Goal: Task Accomplishment & Management: Manage account settings

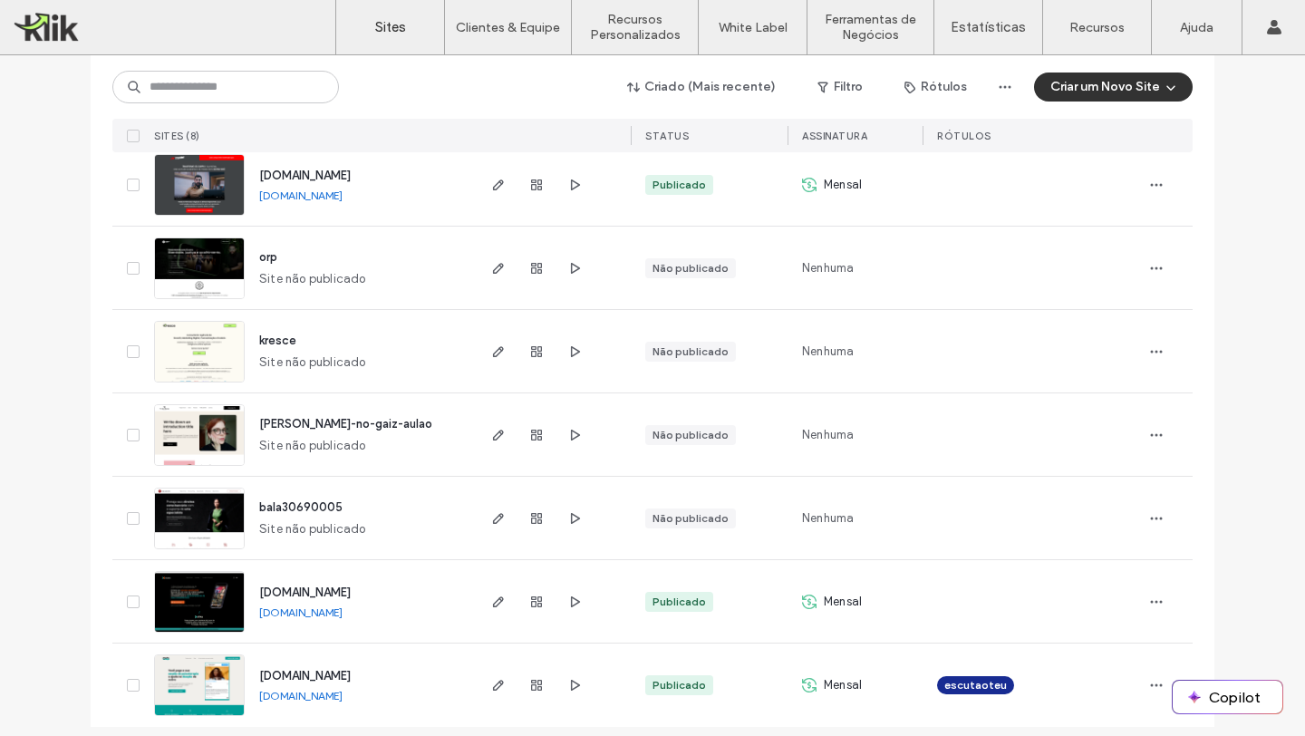
scroll to position [310, 0]
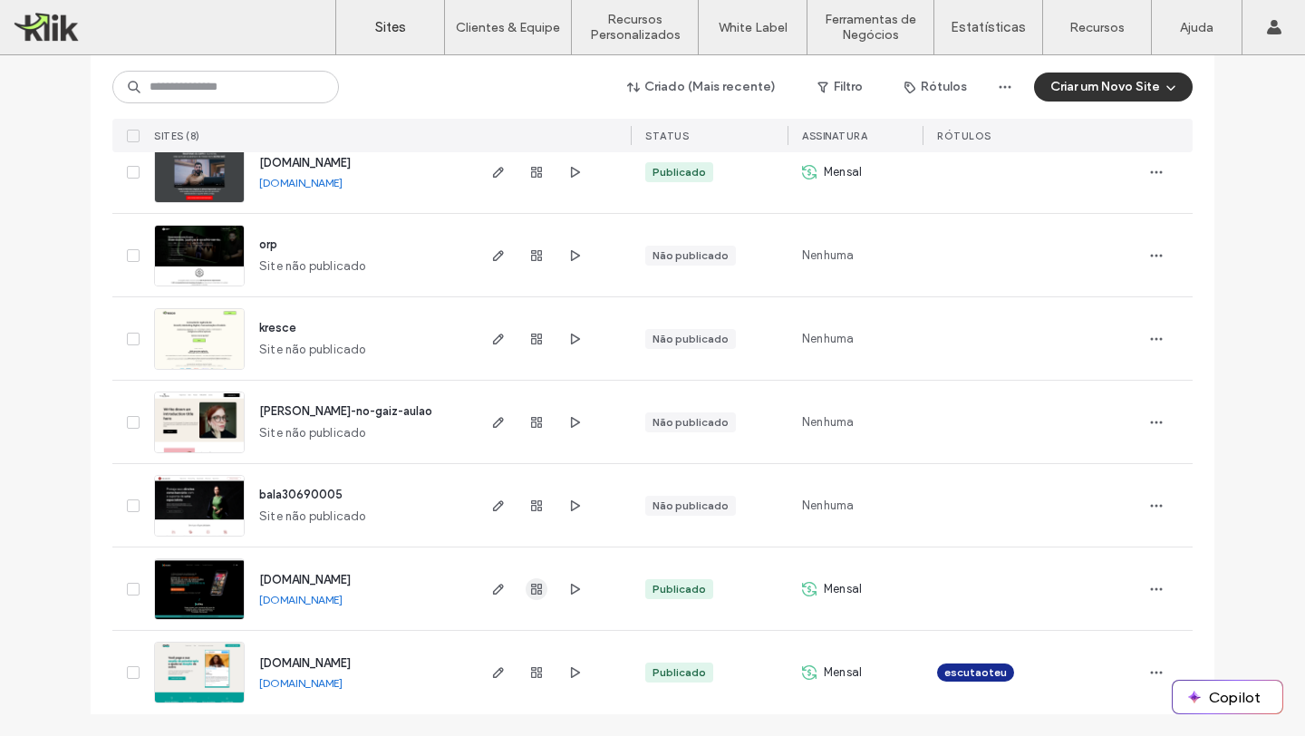
click at [530, 592] on icon "button" at bounding box center [536, 589] width 15 height 15
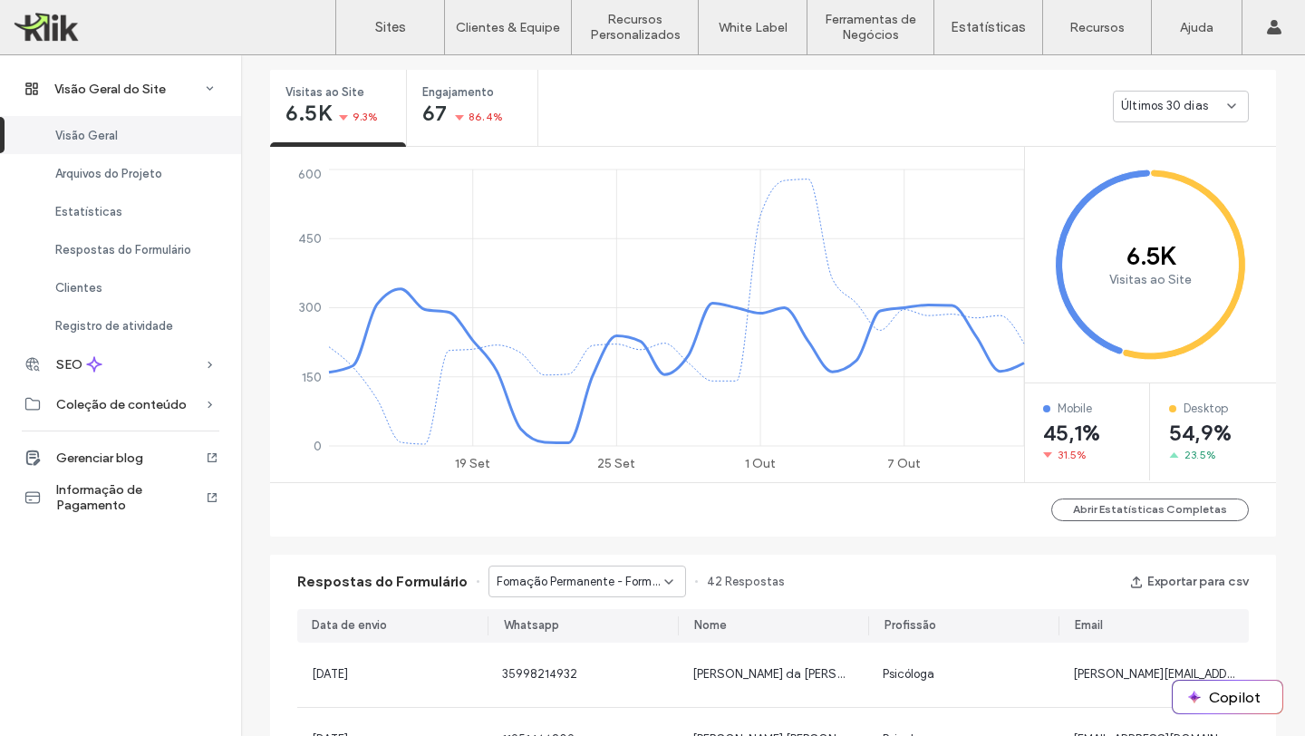
scroll to position [672, 0]
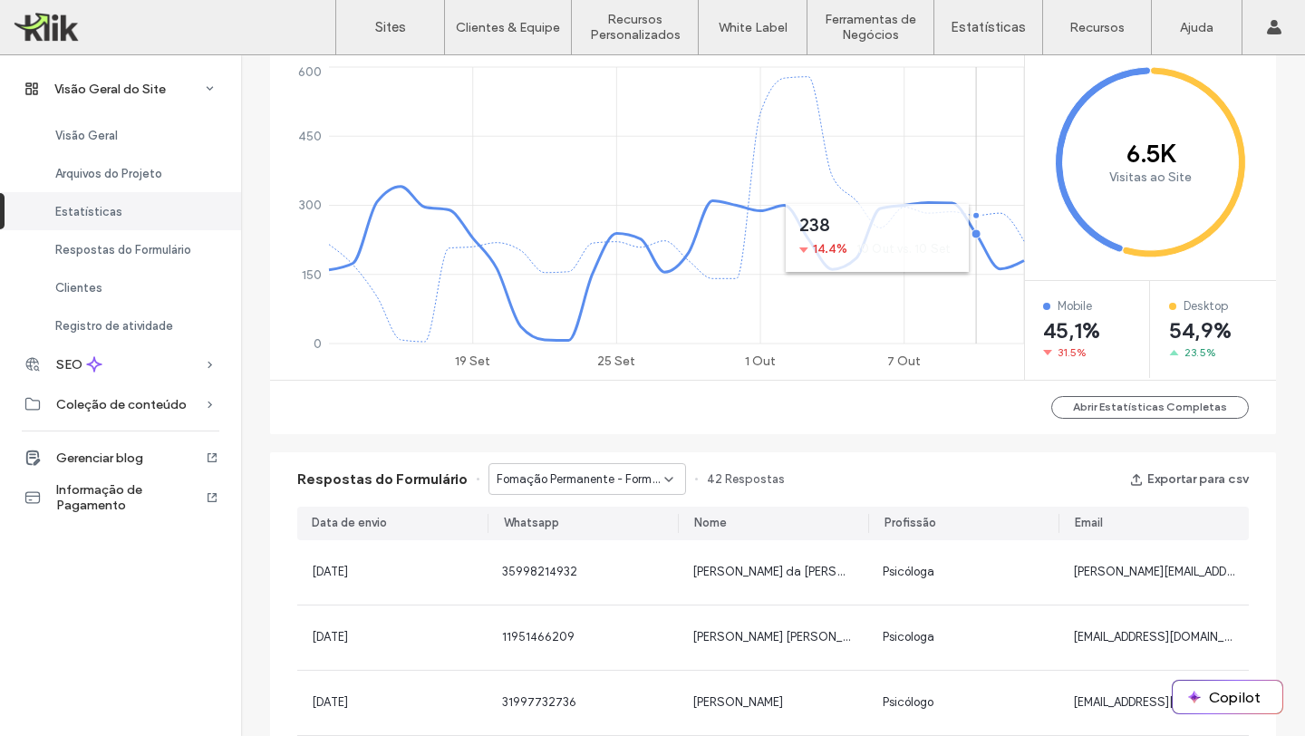
scroll to position [325, 0]
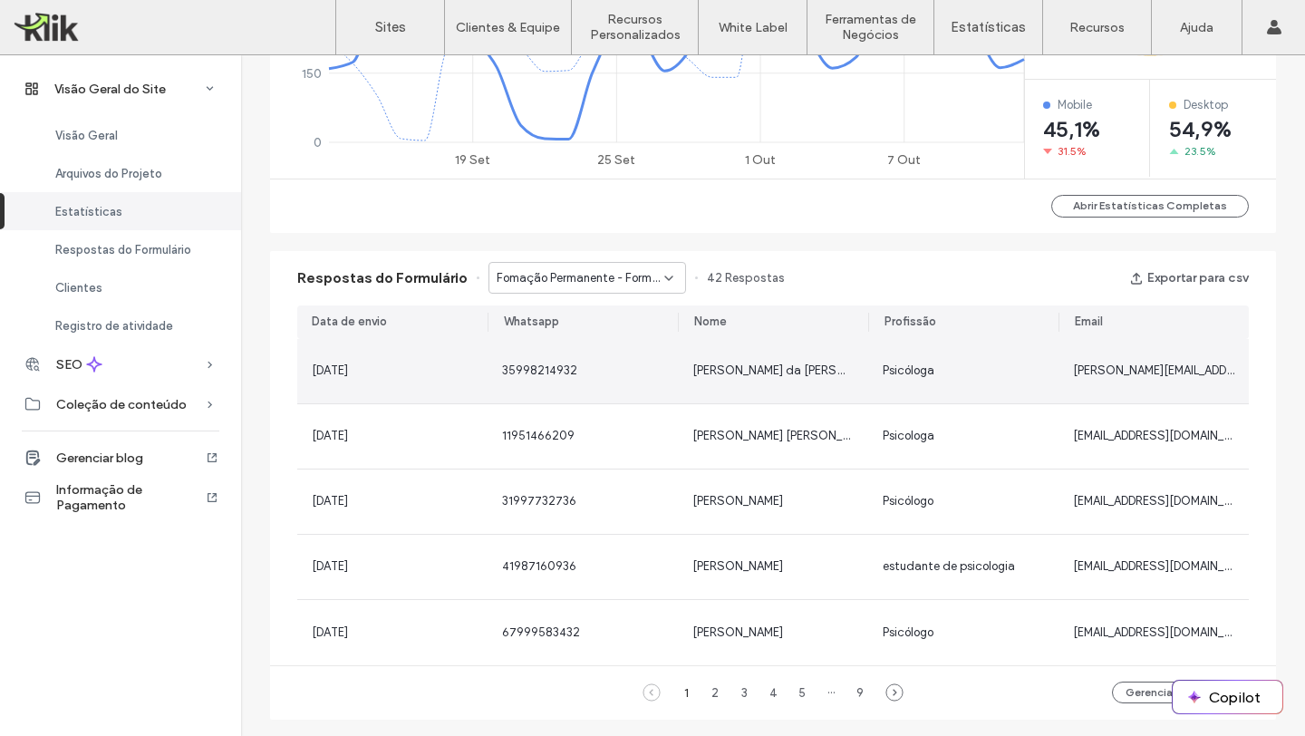
scroll to position [855, 0]
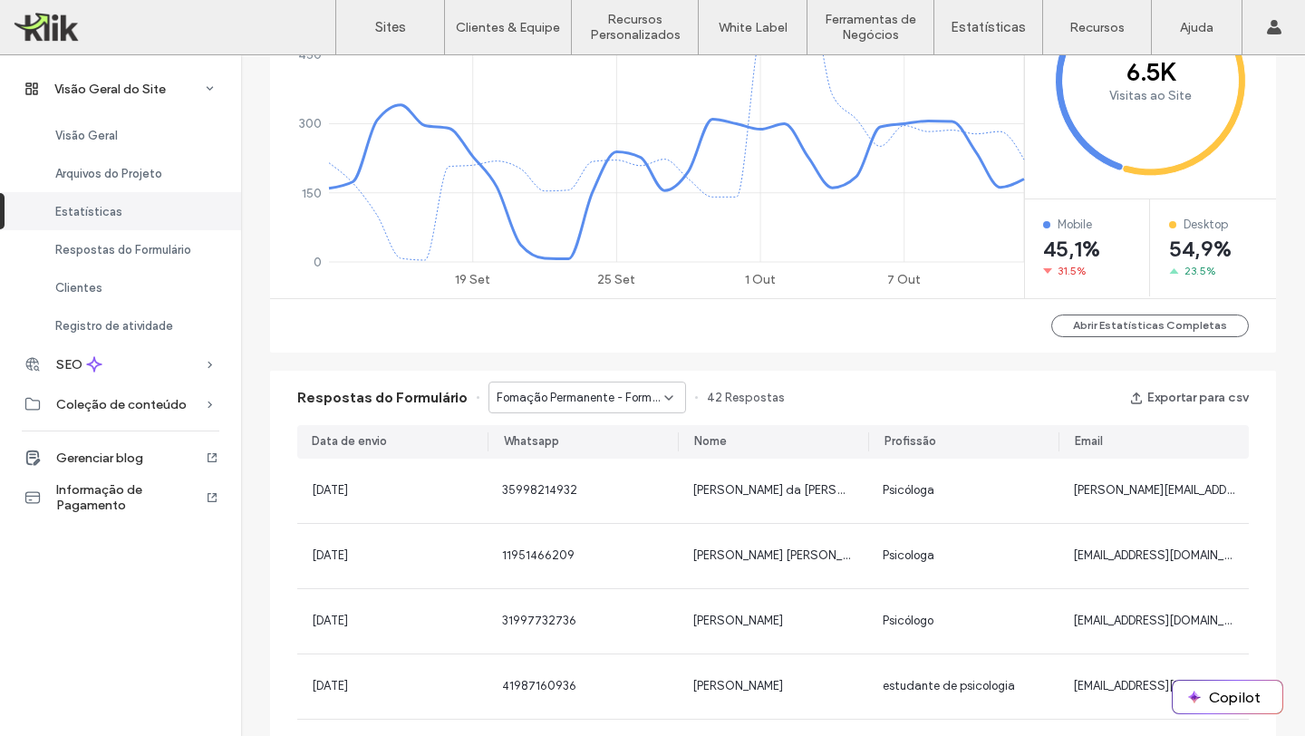
click at [665, 396] on use at bounding box center [668, 398] width 7 height 4
click at [615, 454] on span "Contact Us - Webinar Judith Beck página" at bounding box center [574, 461] width 174 height 18
click at [607, 405] on span "Contact Us - Webinar Judith Beck página" at bounding box center [581, 398] width 168 height 18
click at [601, 471] on div "Contact Us - Webinar Judith Beck página" at bounding box center [578, 462] width 196 height 32
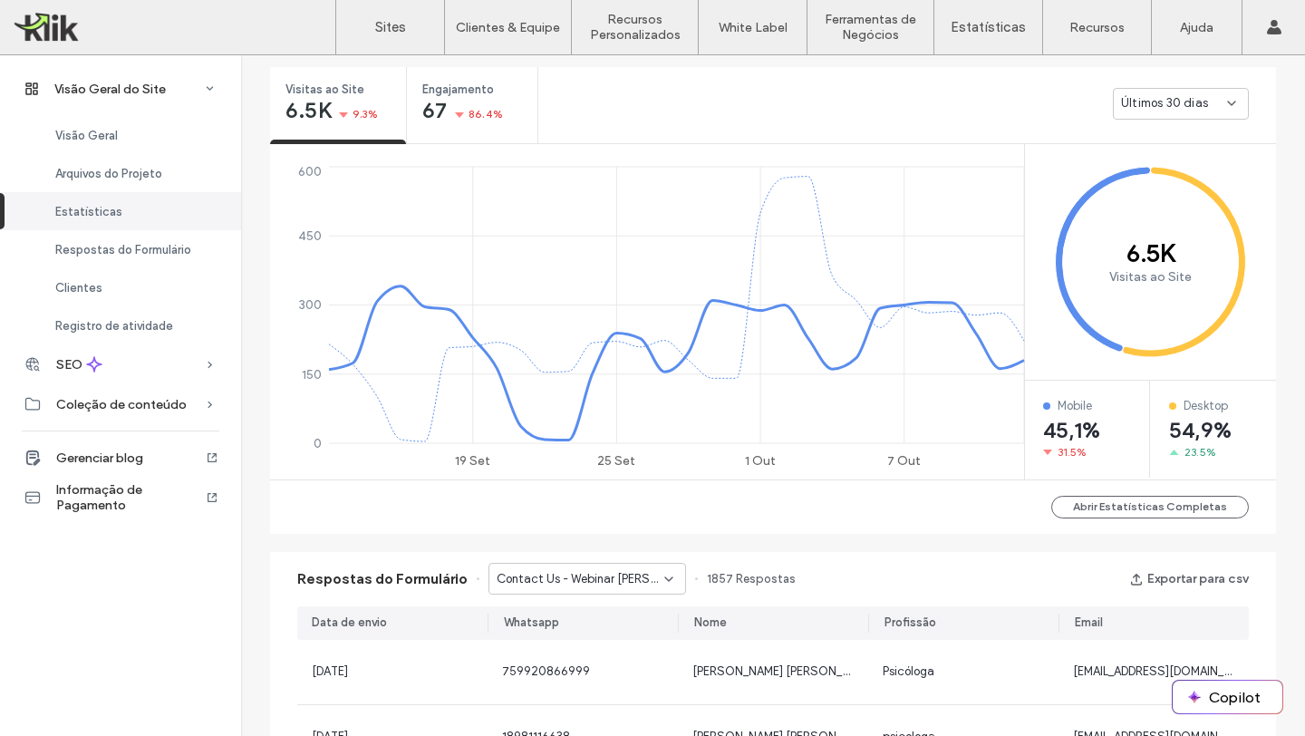
scroll to position [228, 0]
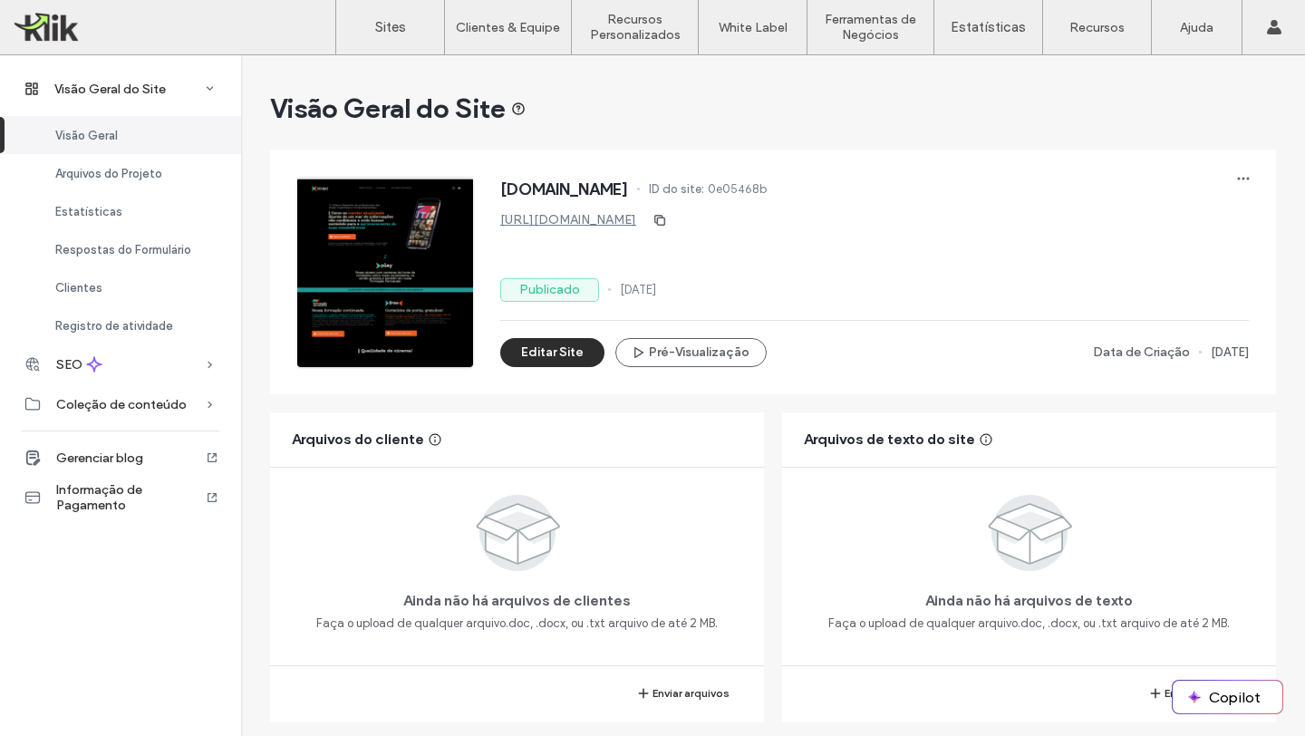
click at [524, 347] on button "Editar Site" at bounding box center [552, 352] width 104 height 29
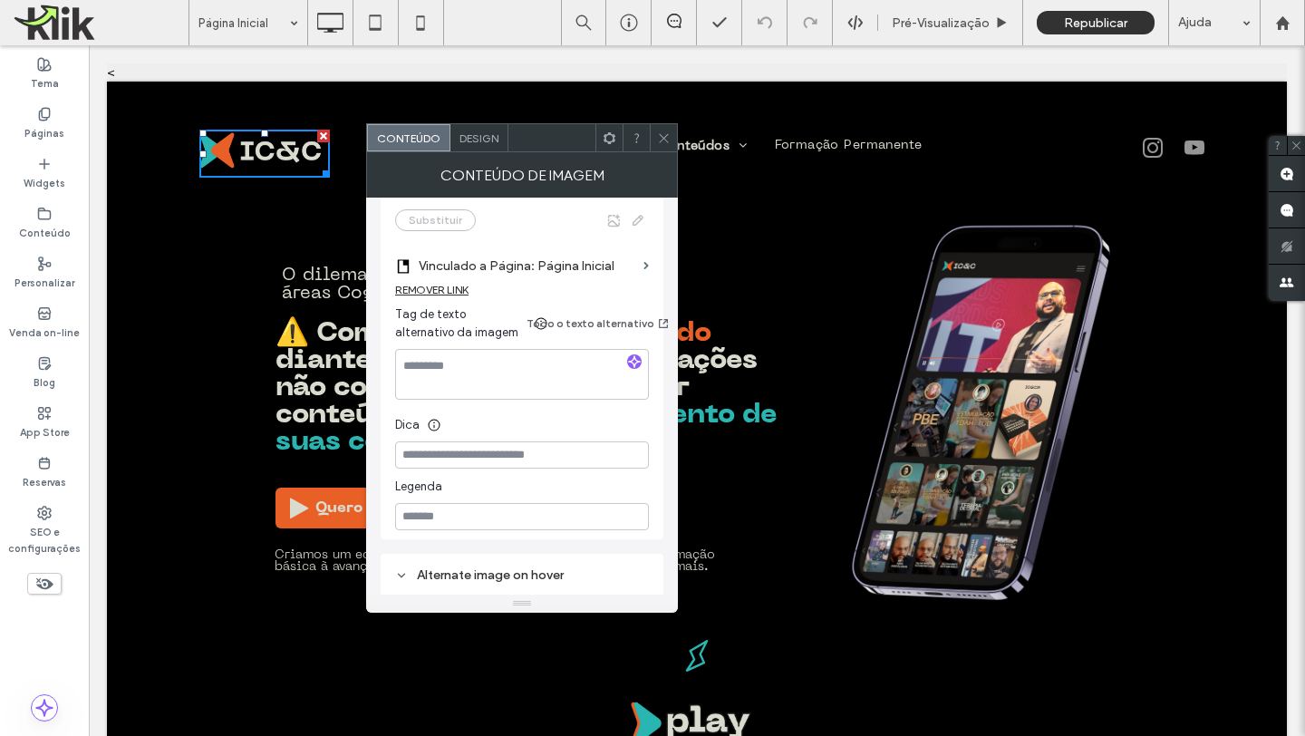
scroll to position [462, 0]
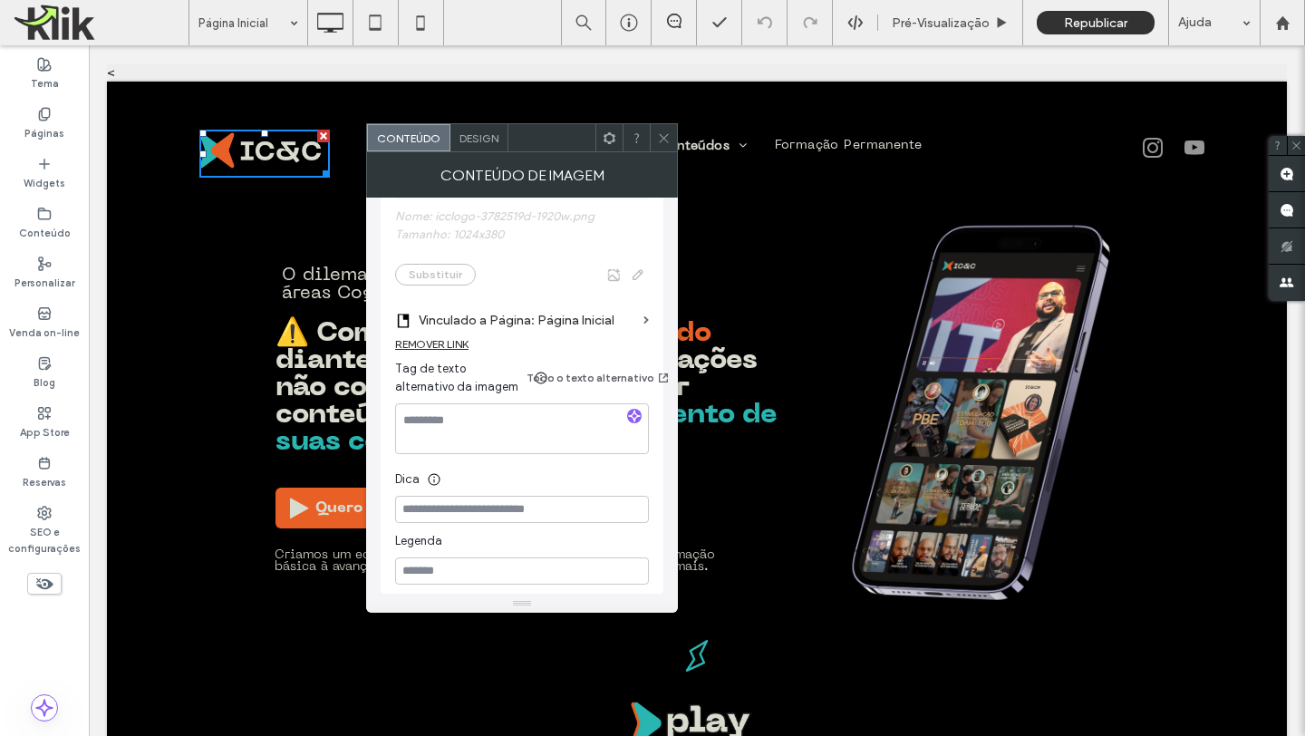
click at [515, 321] on label "Vinculado a Página: Página Inicial" at bounding box center [528, 321] width 218 height 34
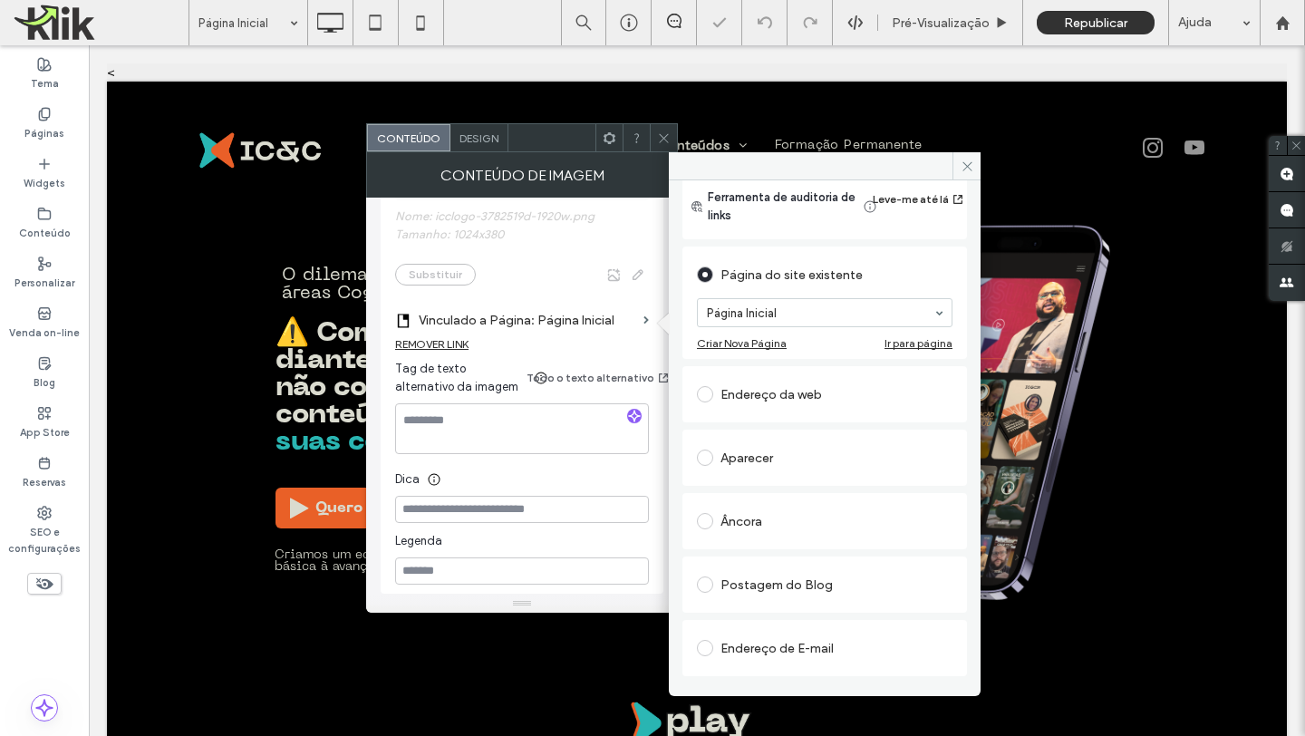
scroll to position [46, 0]
click at [813, 307] on input at bounding box center [820, 309] width 227 height 13
click at [970, 165] on icon at bounding box center [968, 167] width 14 height 14
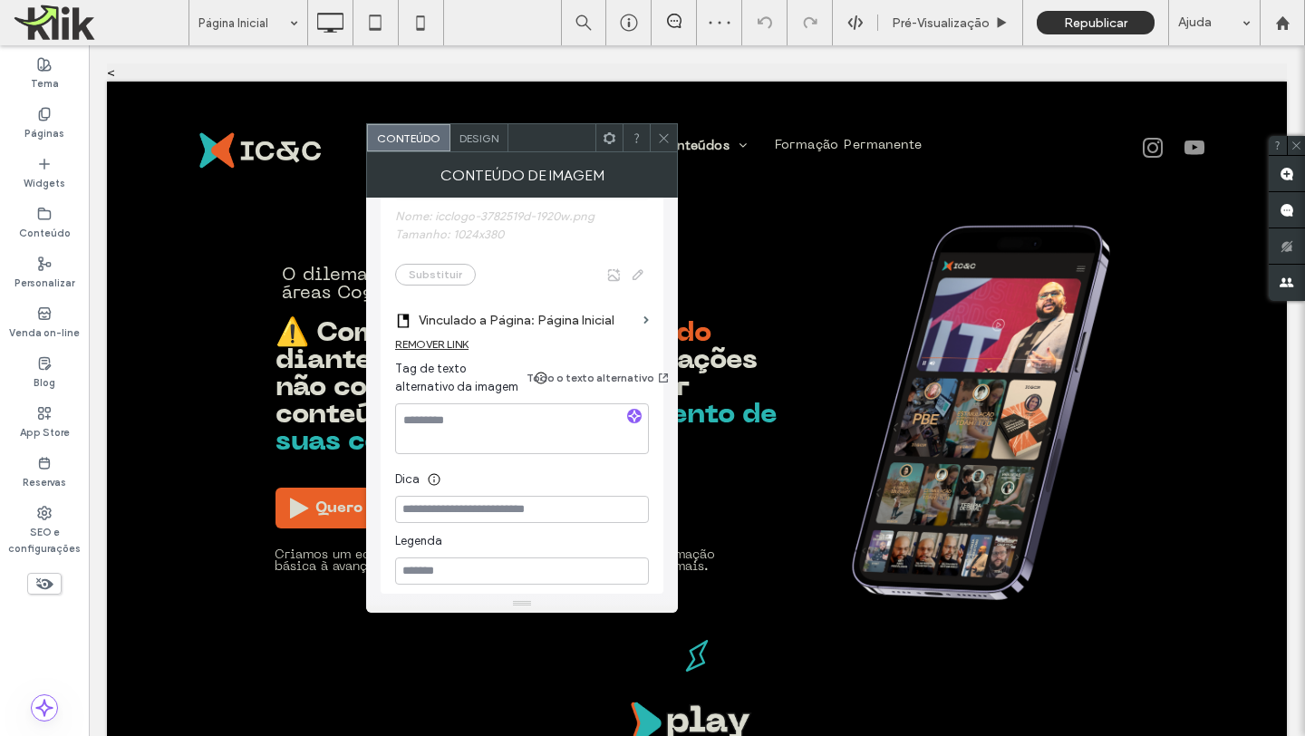
click at [666, 138] on icon at bounding box center [664, 138] width 14 height 14
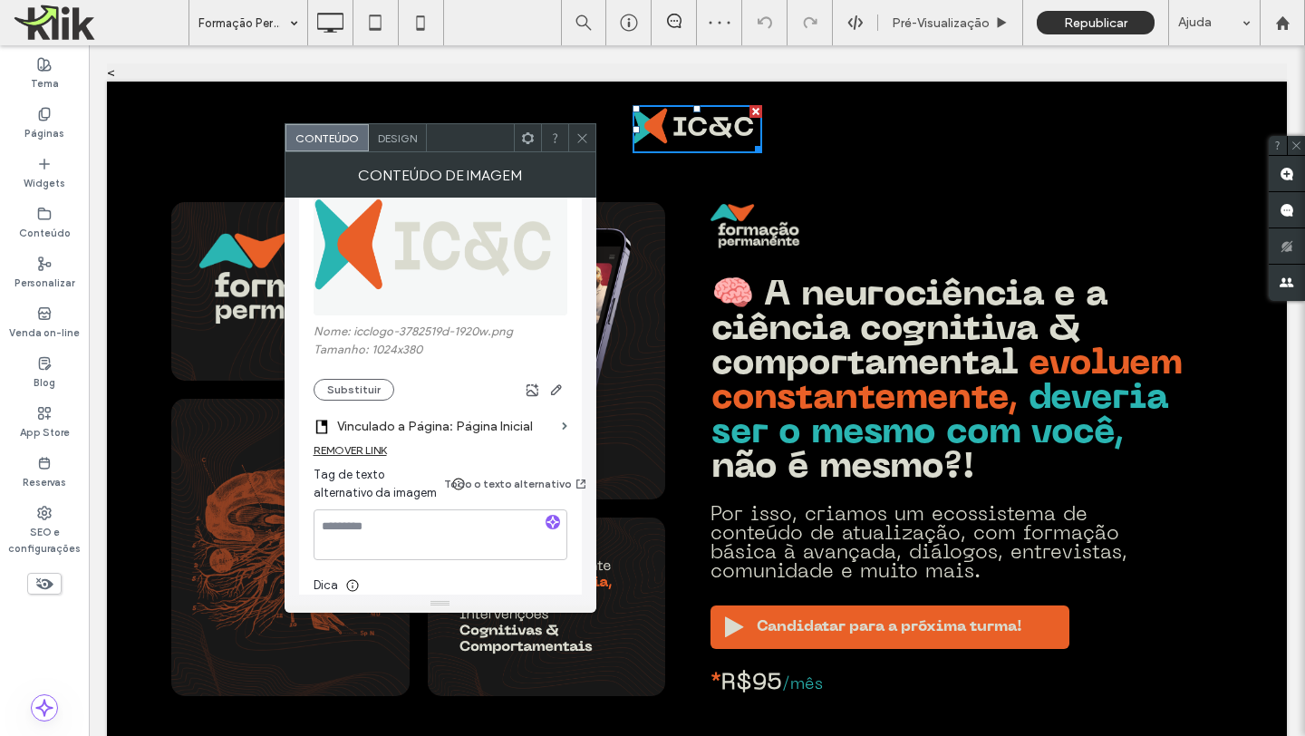
scroll to position [248, 0]
click at [490, 426] on label "Vinculado a Página: Página Inicial" at bounding box center [446, 424] width 218 height 34
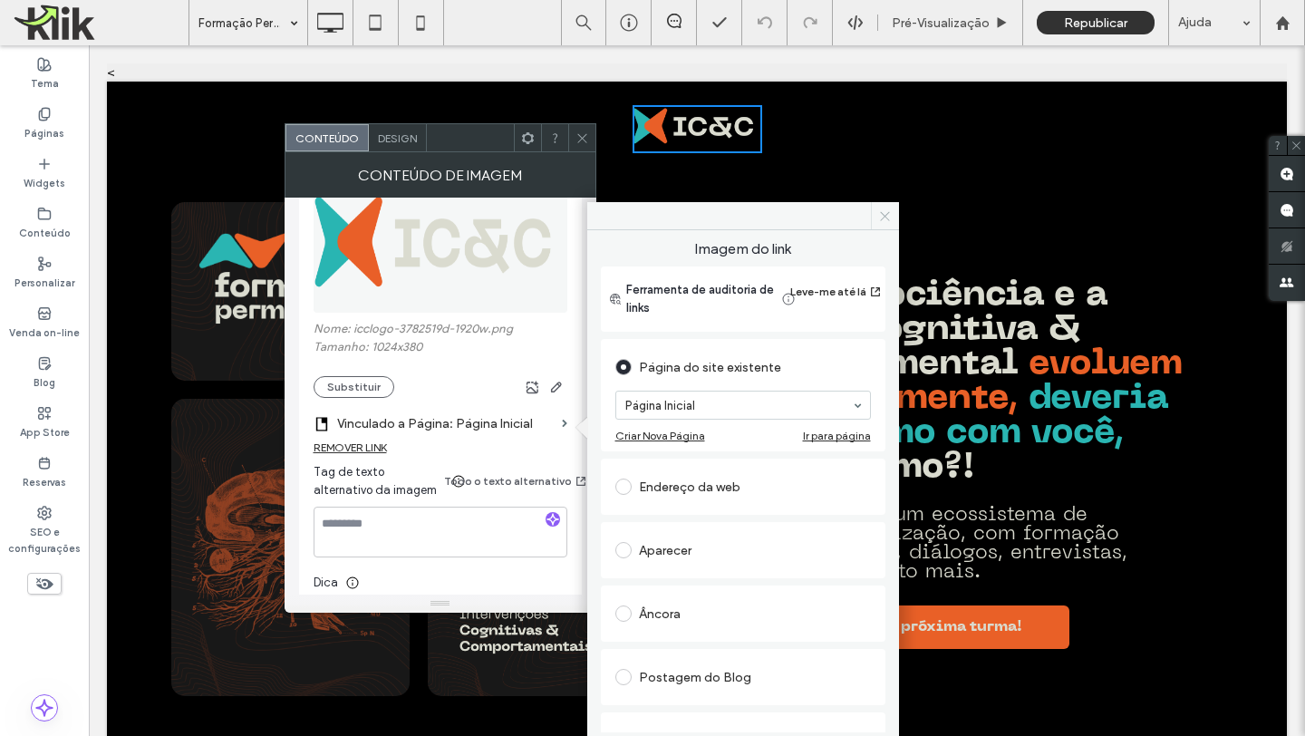
click at [888, 215] on icon at bounding box center [885, 216] width 14 height 14
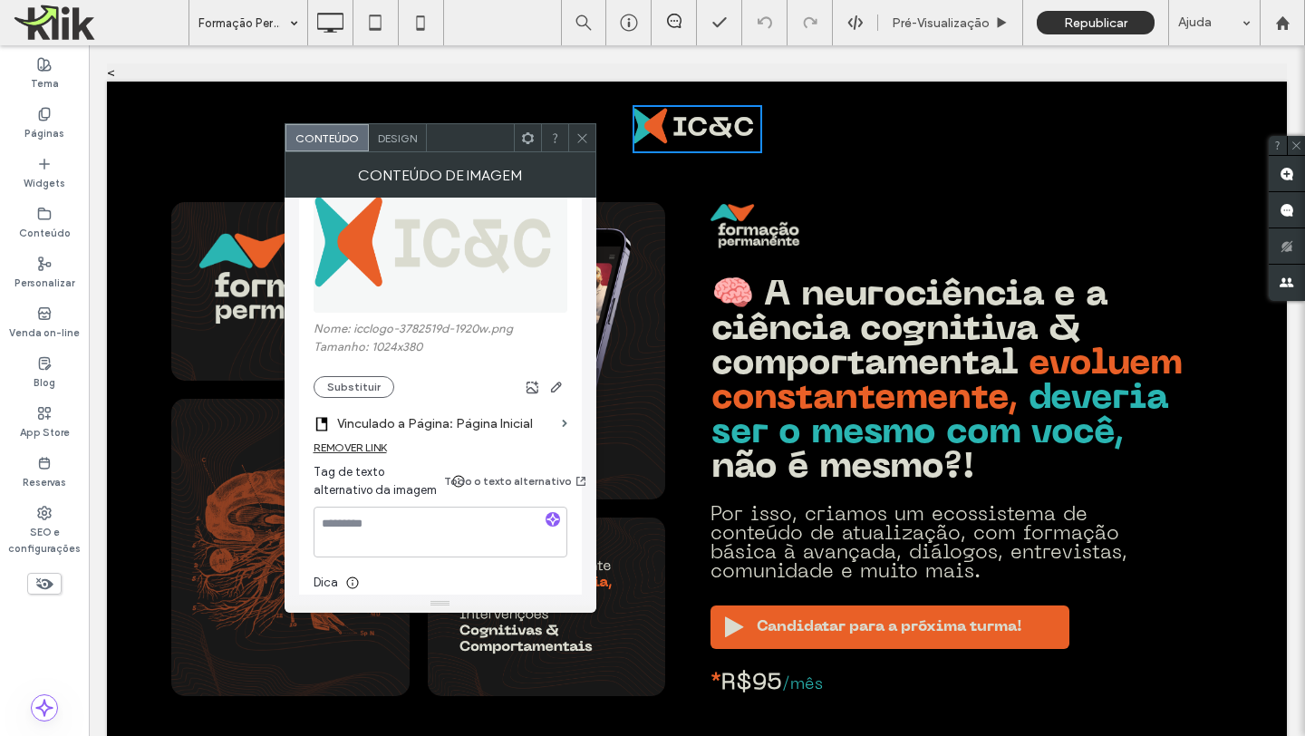
click at [586, 131] on icon at bounding box center [583, 138] width 14 height 14
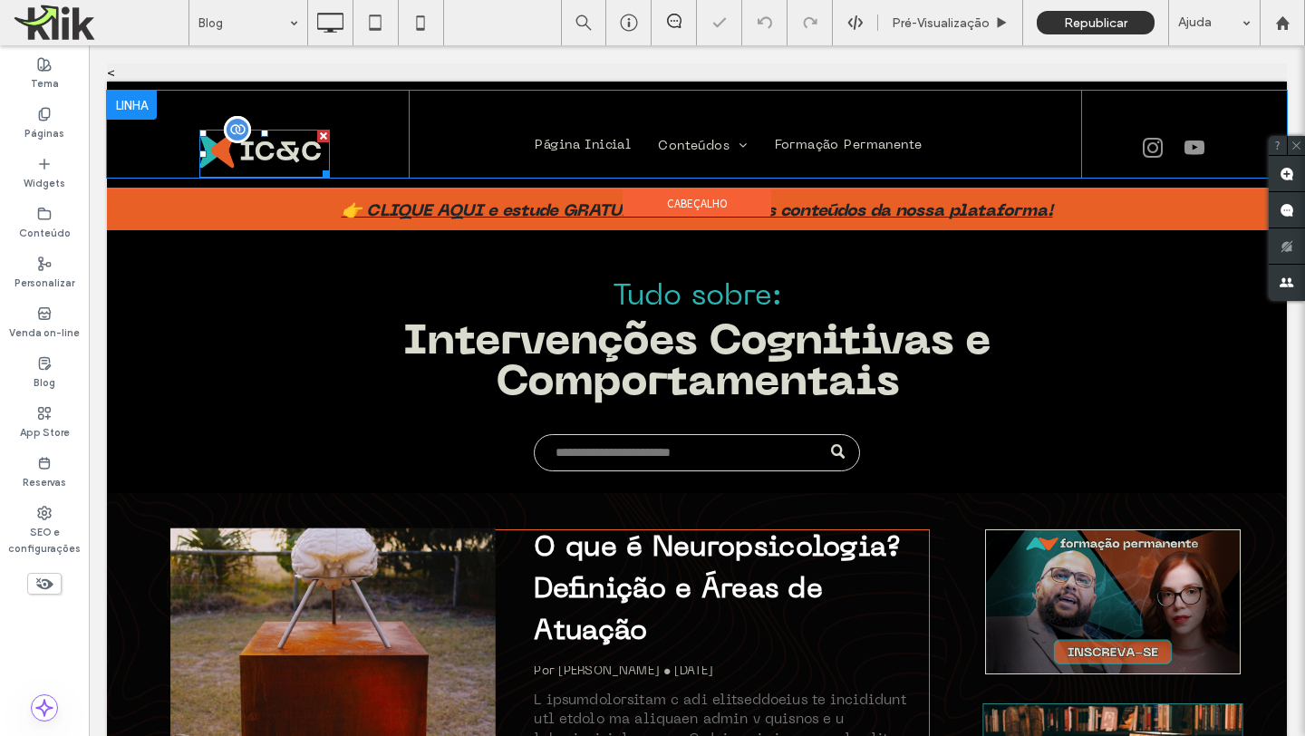
click at [259, 148] on img at bounding box center [264, 154] width 131 height 48
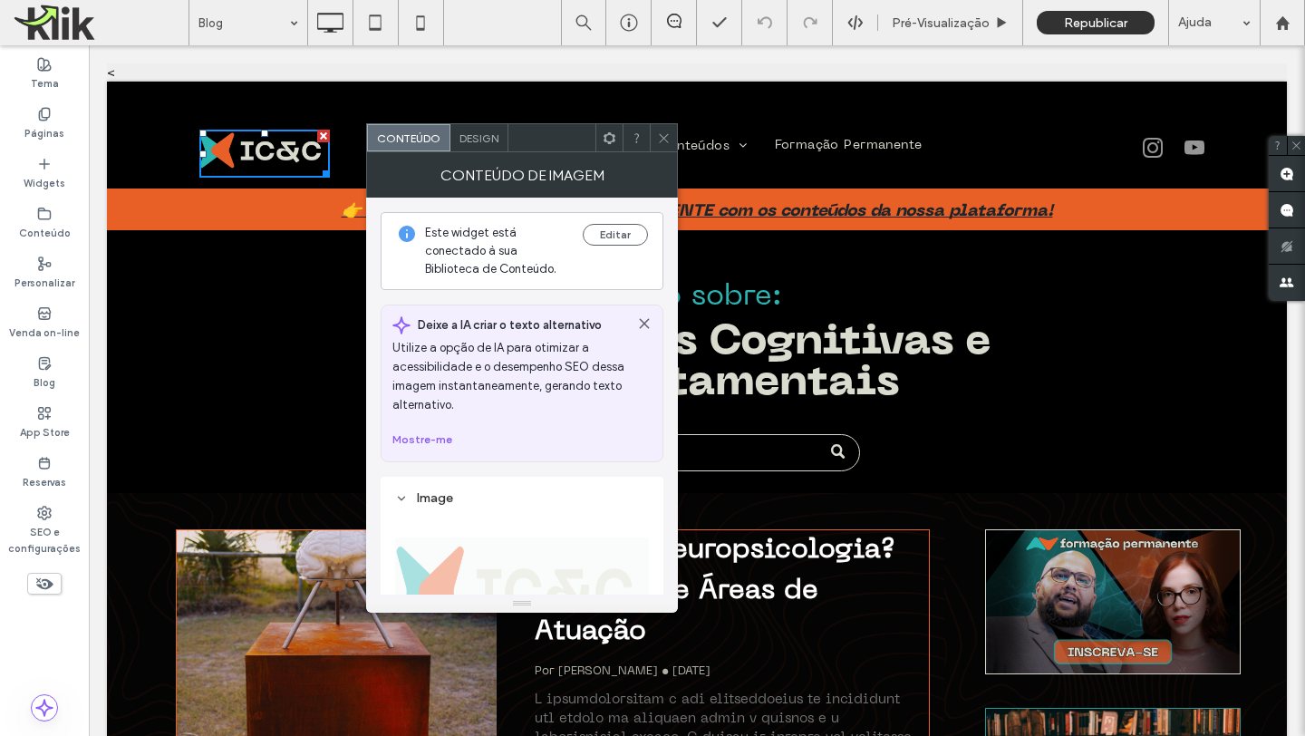
click at [664, 132] on icon at bounding box center [664, 138] width 14 height 14
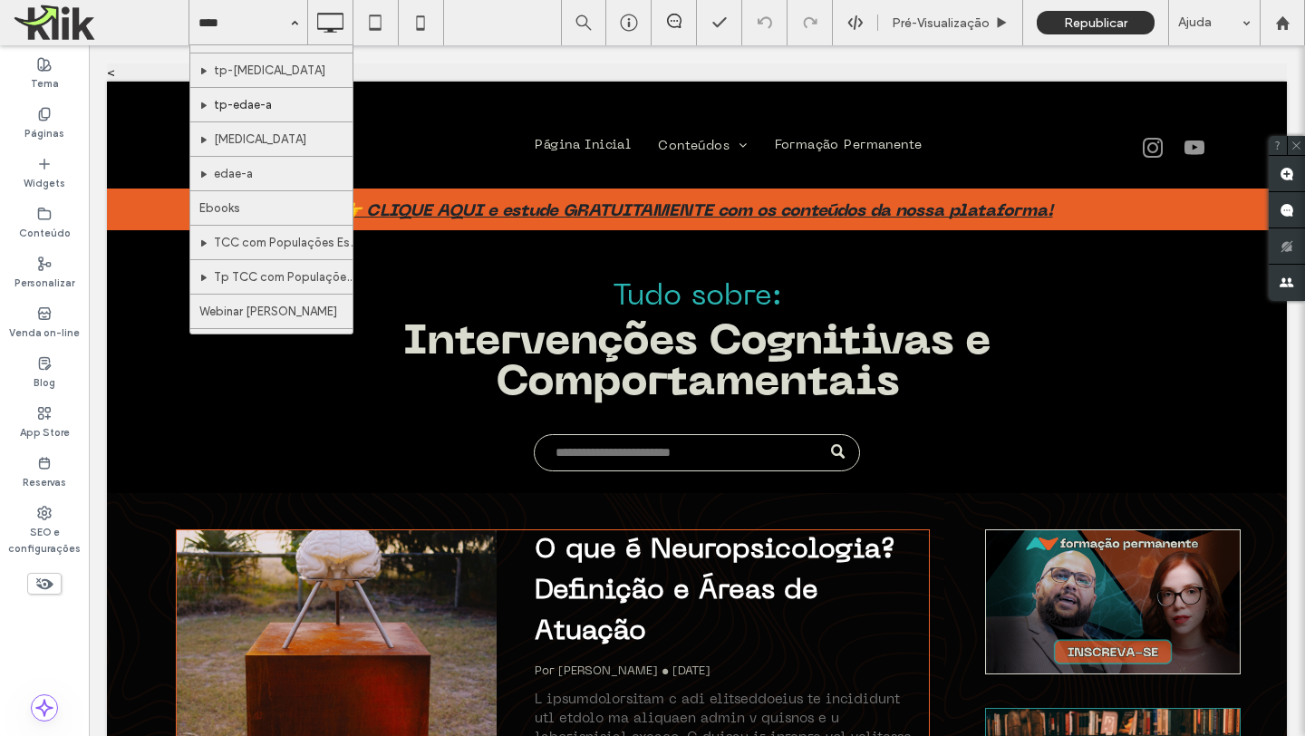
scroll to position [169, 0]
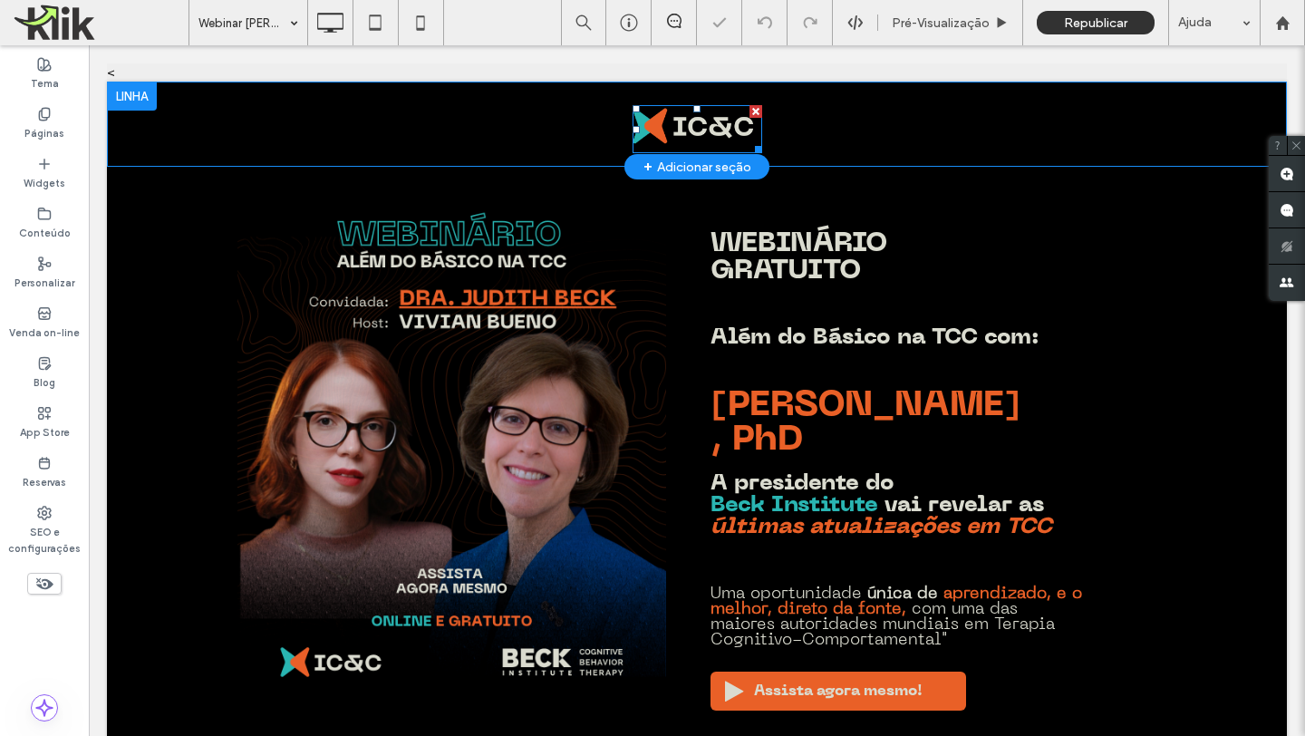
click at [676, 147] on img at bounding box center [698, 129] width 130 height 48
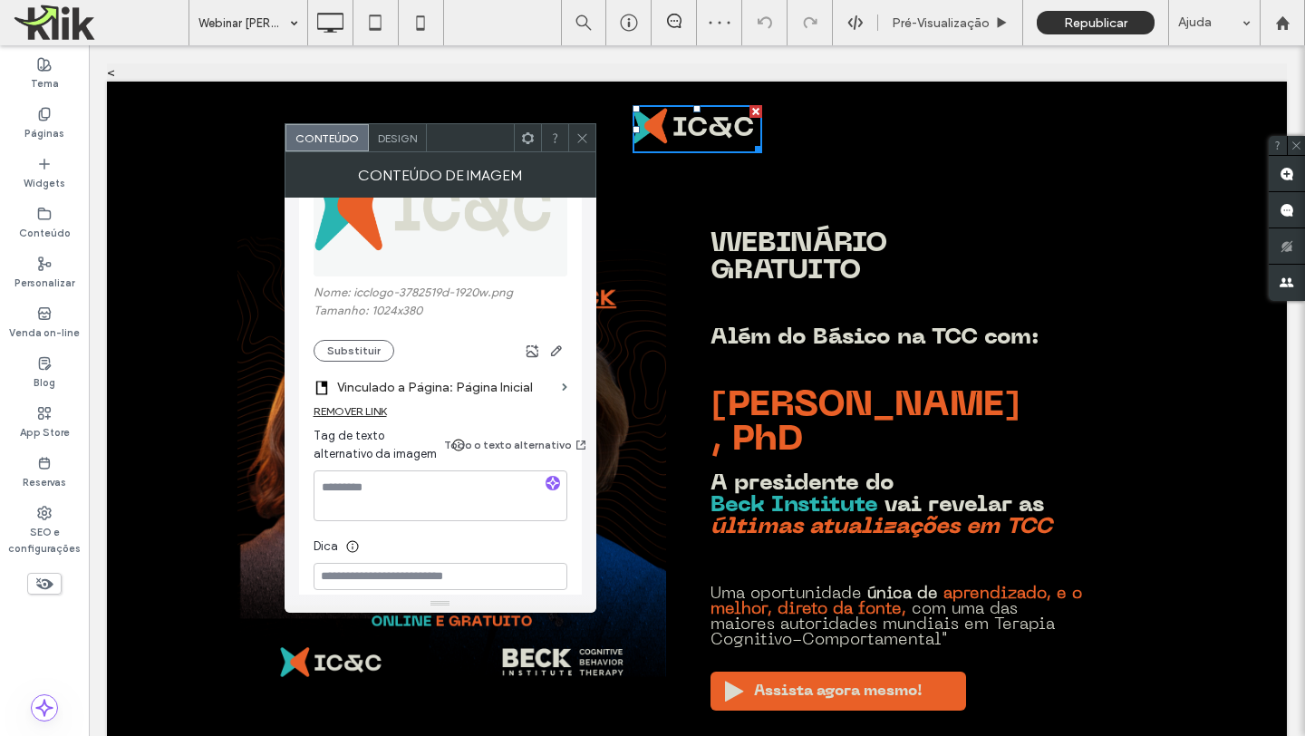
scroll to position [286, 0]
click at [583, 131] on icon at bounding box center [583, 138] width 14 height 14
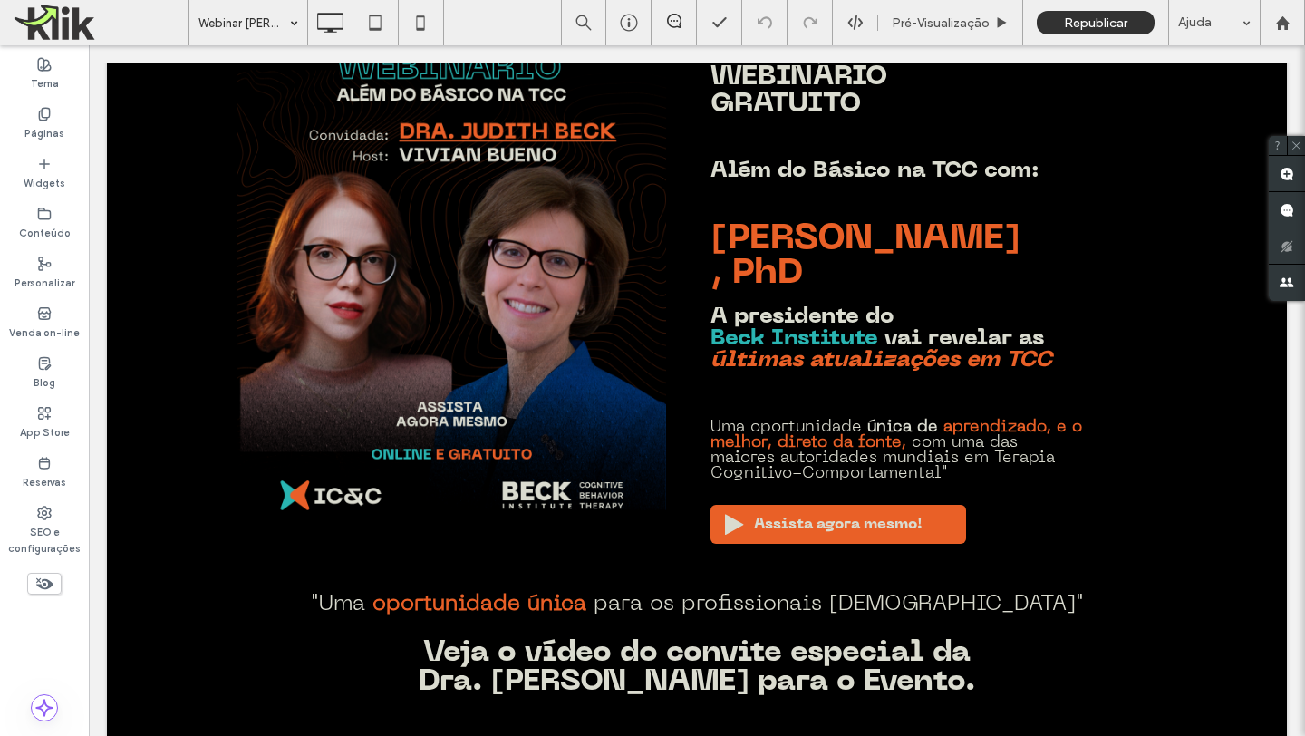
scroll to position [0, 0]
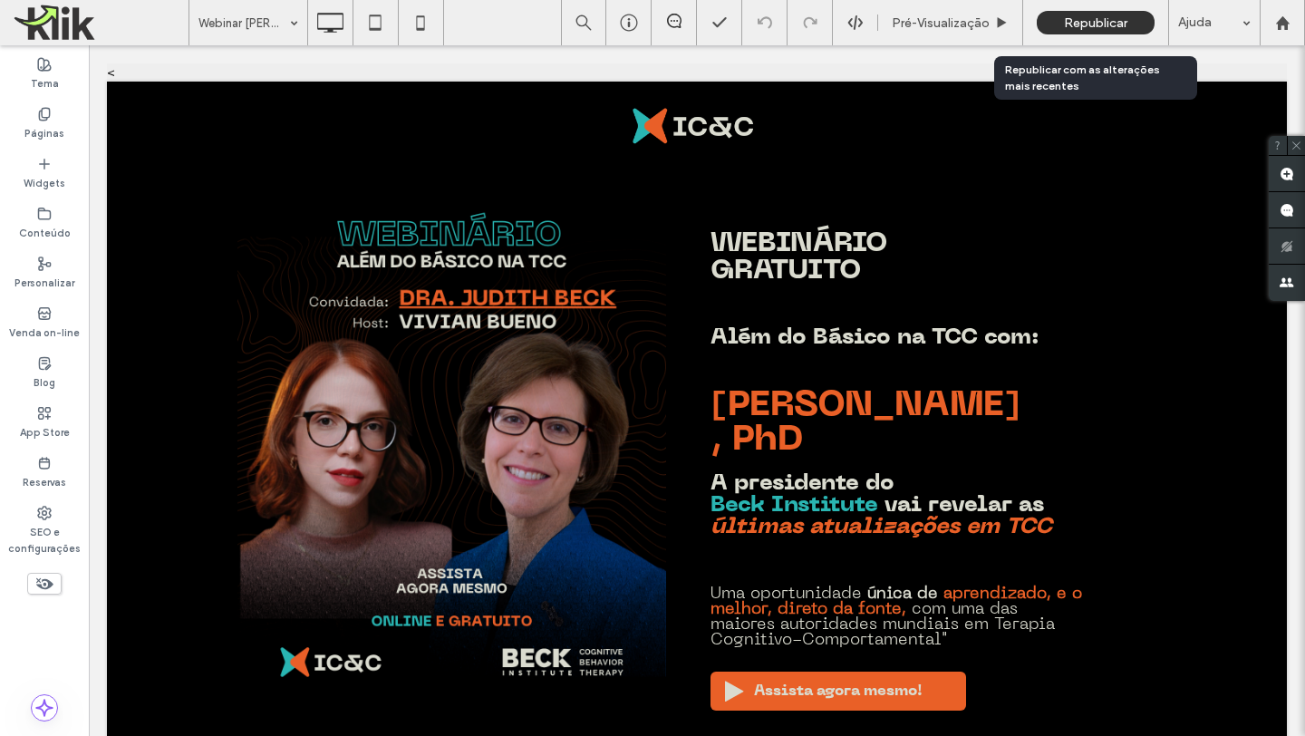
click at [1102, 15] on span "Republicar" at bounding box center [1095, 22] width 63 height 15
